Goal: Check status: Check status

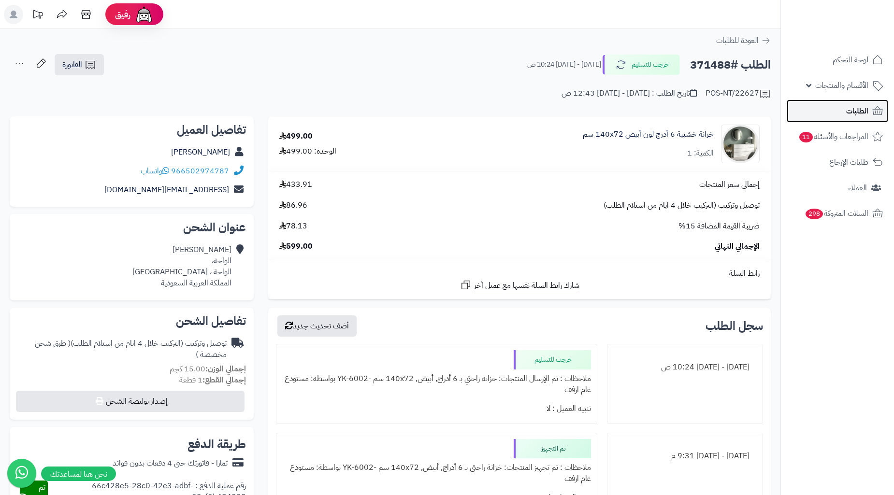
click at [834, 111] on link "الطلبات" at bounding box center [837, 111] width 101 height 23
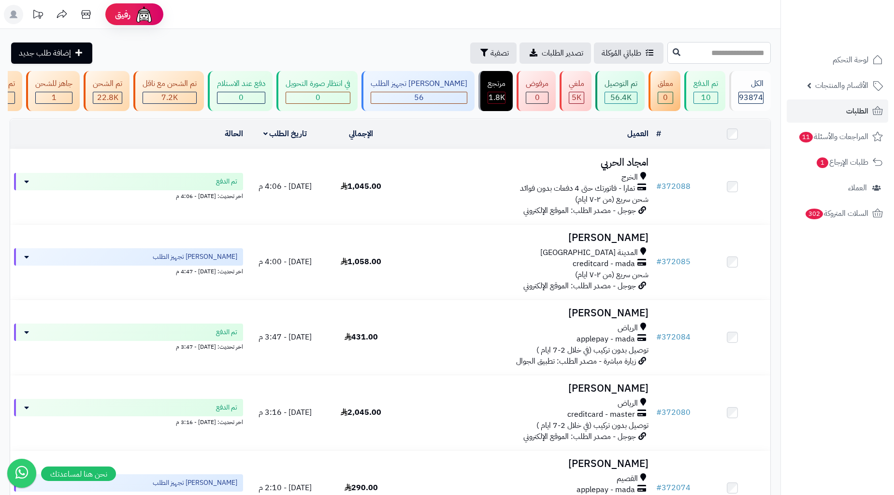
click at [732, 50] on input "text" at bounding box center [718, 53] width 103 height 22
paste input "******"
type input "******"
